Goal: Find specific page/section: Find specific page/section

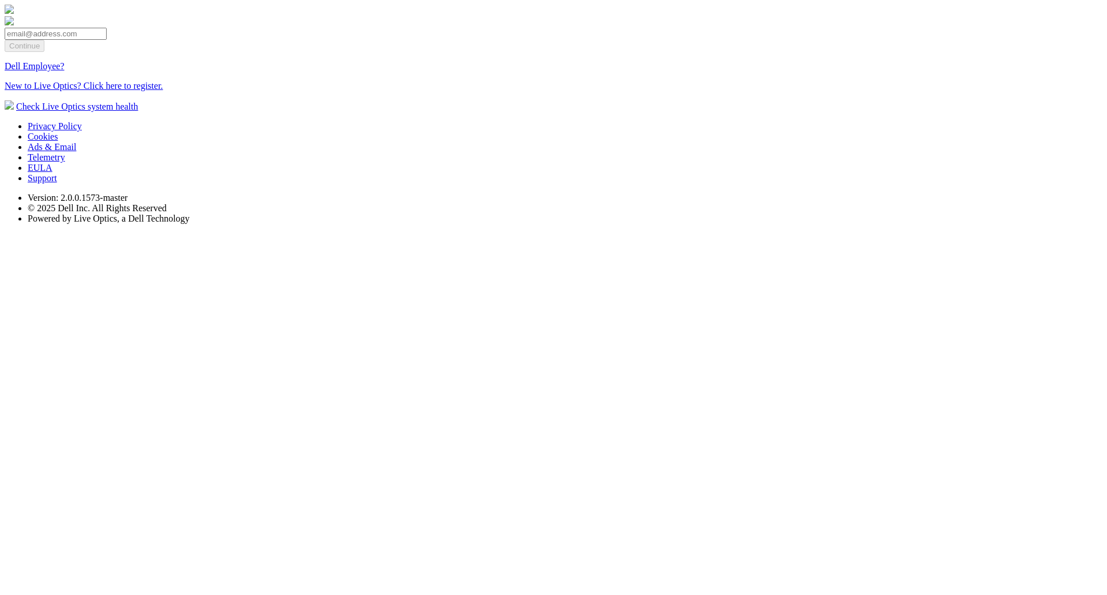
click at [107, 40] on input "email" at bounding box center [56, 34] width 102 height 12
type input "[EMAIL_ADDRESS][DOMAIN_NAME]"
click at [44, 52] on input "Continue" at bounding box center [25, 46] width 40 height 12
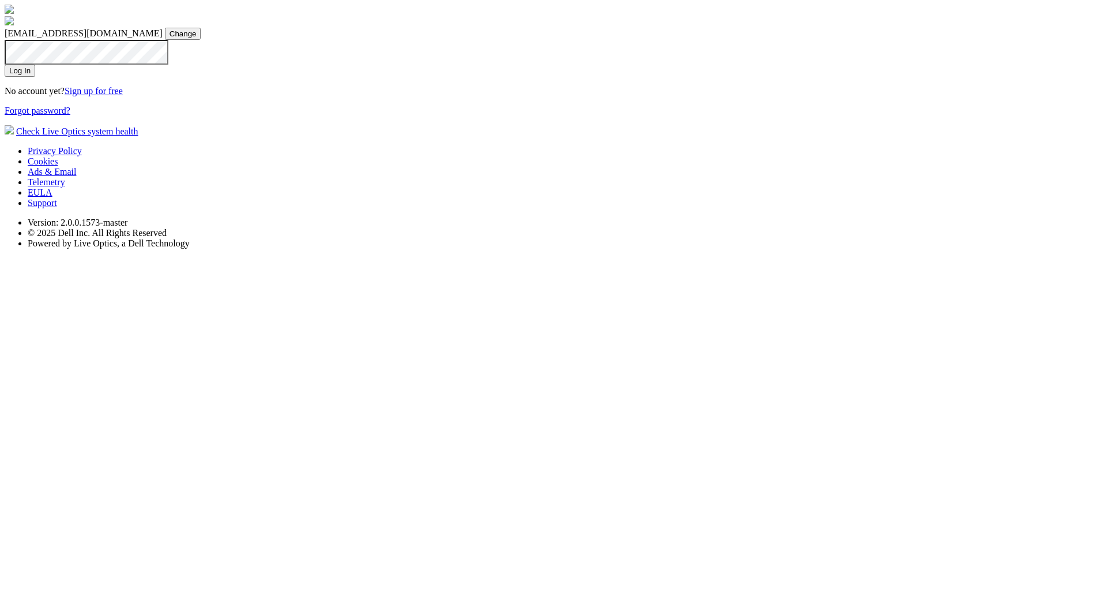
click at [35, 77] on input "Log In" at bounding box center [20, 71] width 31 height 12
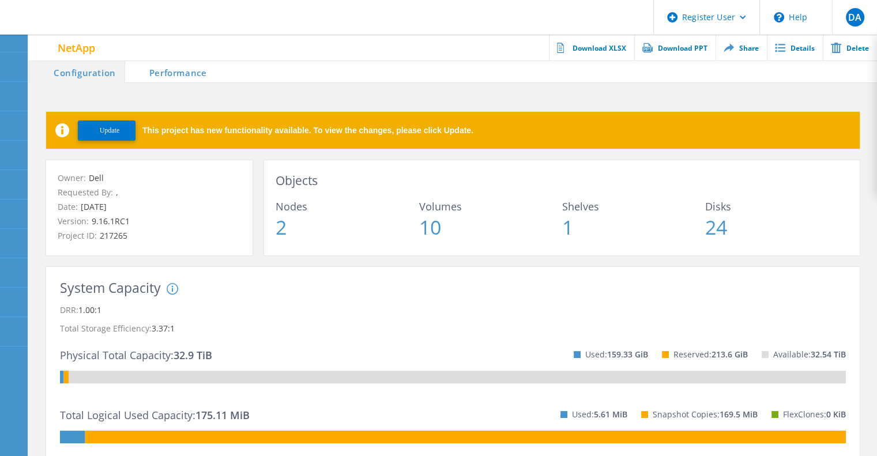
click at [179, 77] on li "Performance" at bounding box center [170, 71] width 91 height 23
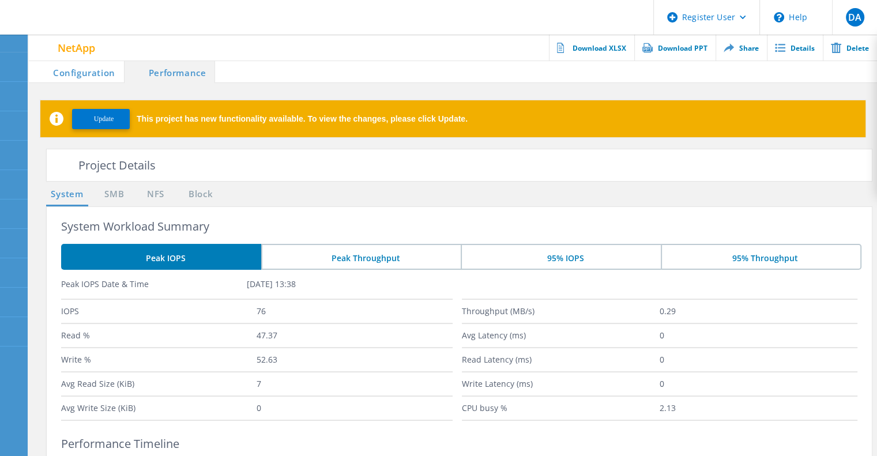
click at [88, 71] on li "Configuration" at bounding box center [76, 71] width 95 height 23
